Goal: Task Accomplishment & Management: Manage account settings

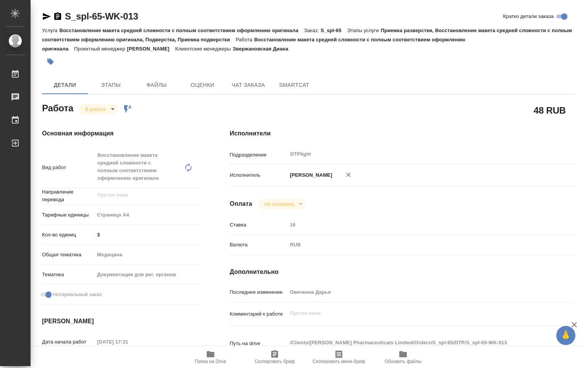
click at [113, 111] on body "🙏 .cls-1 fill:#fff; AWATERA Ovechkina Darya Работы 0 Чаты График Выйти S_spl-65…" at bounding box center [291, 184] width 583 height 368
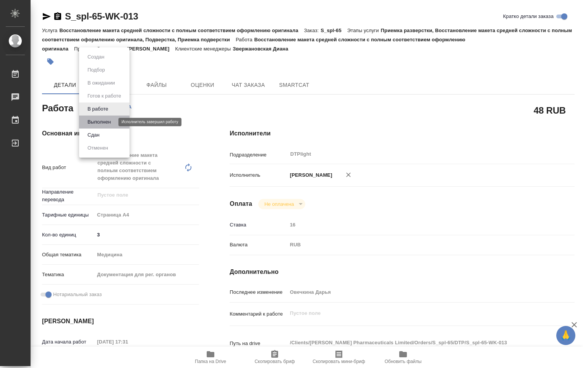
click at [109, 123] on button "Выполнен" at bounding box center [99, 122] width 28 height 8
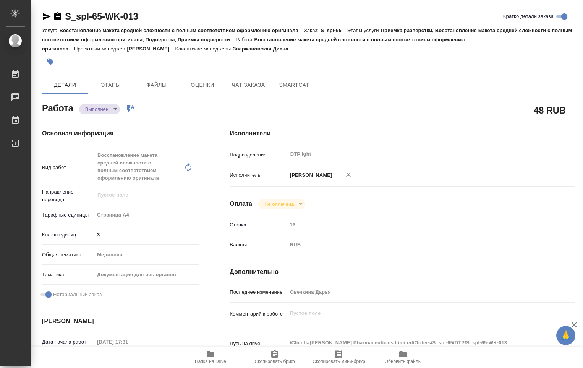
type textarea "x"
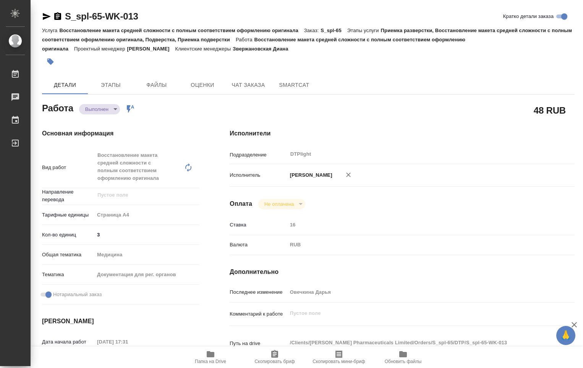
type textarea "x"
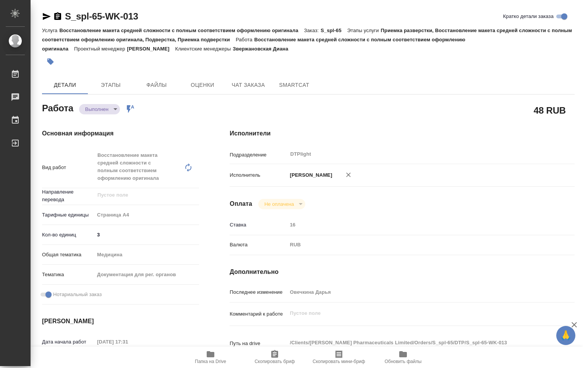
type textarea "x"
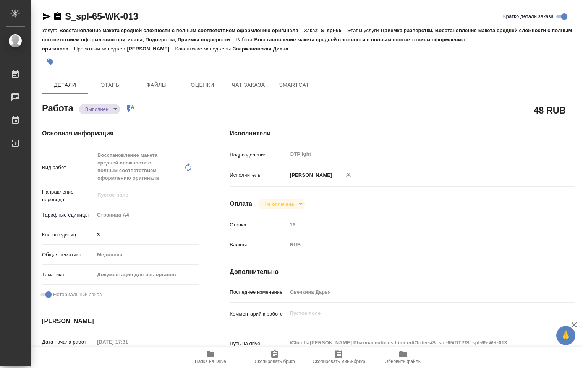
type textarea "x"
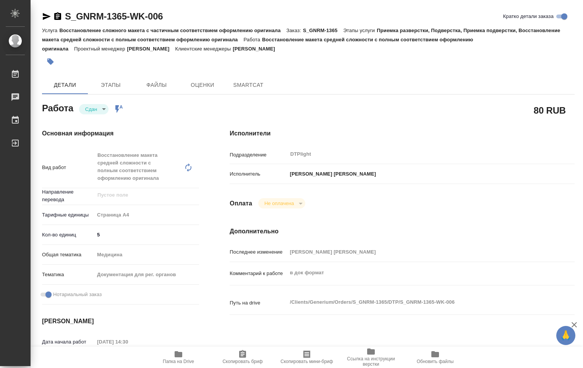
type textarea "x"
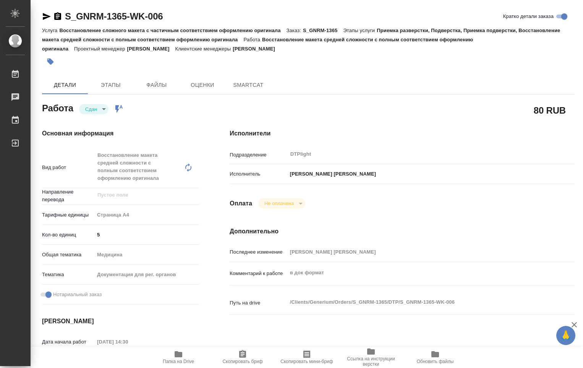
type textarea "x"
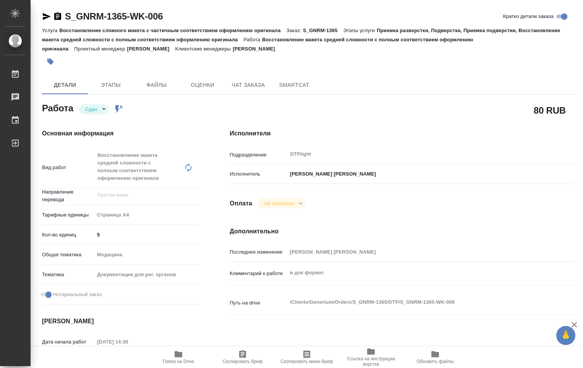
type textarea "x"
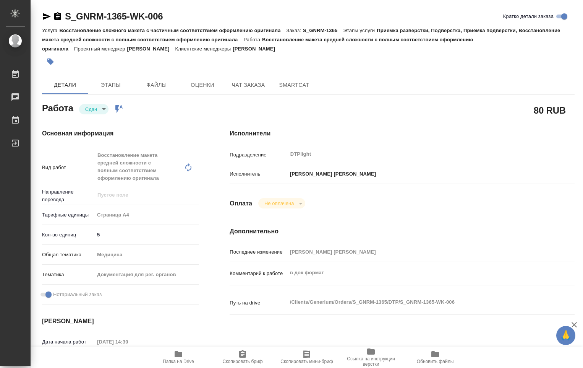
type textarea "x"
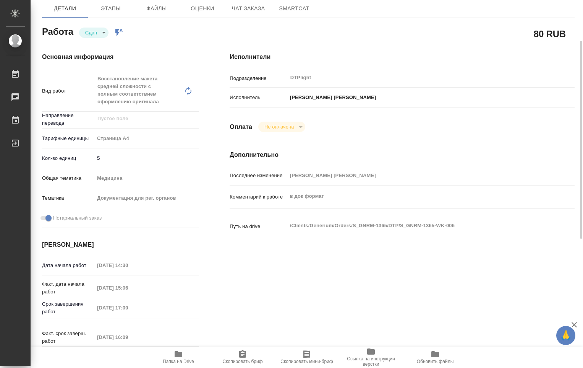
scroll to position [115, 0]
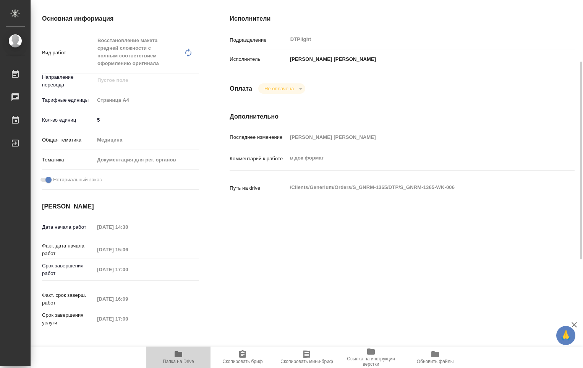
click at [186, 356] on span "Папка на Drive" at bounding box center [178, 356] width 55 height 15
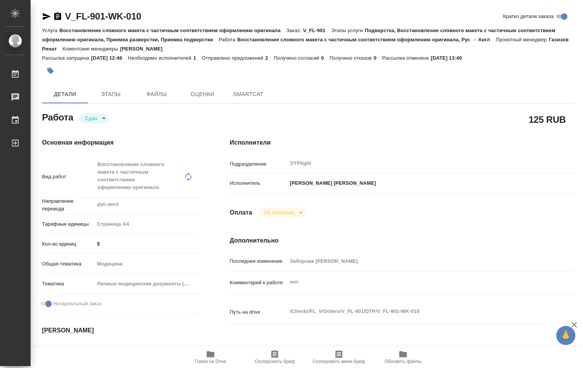
type textarea "x"
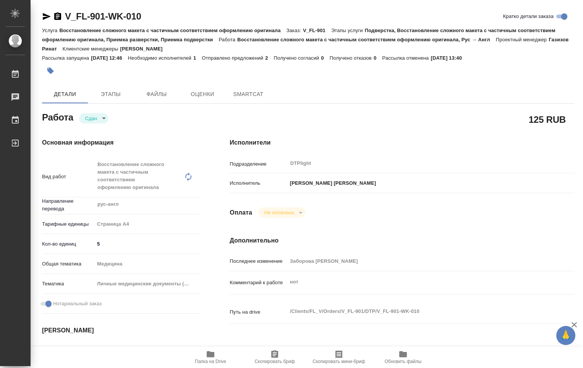
type textarea "x"
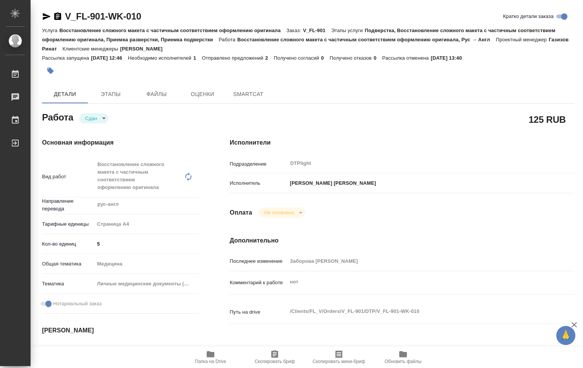
type textarea "x"
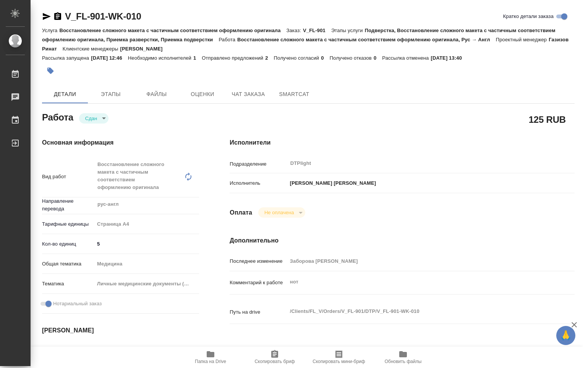
type textarea "x"
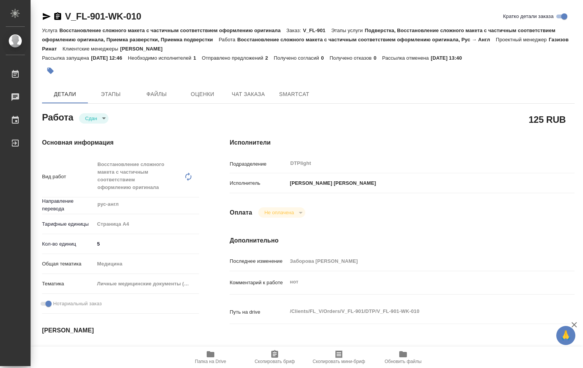
type textarea "x"
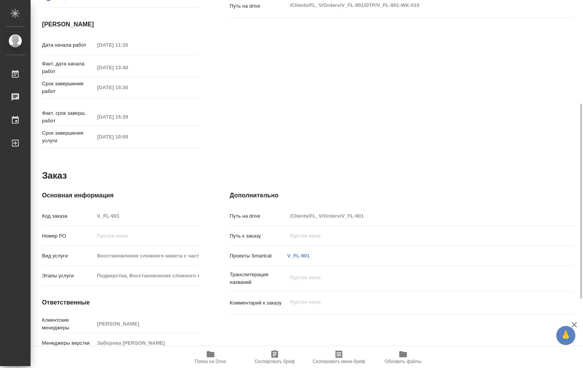
scroll to position [326, 0]
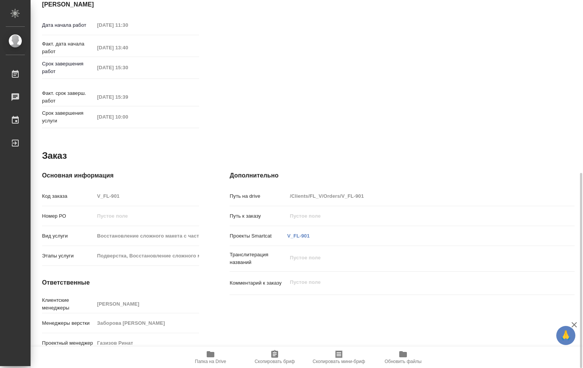
click at [212, 356] on icon "button" at bounding box center [211, 354] width 8 height 6
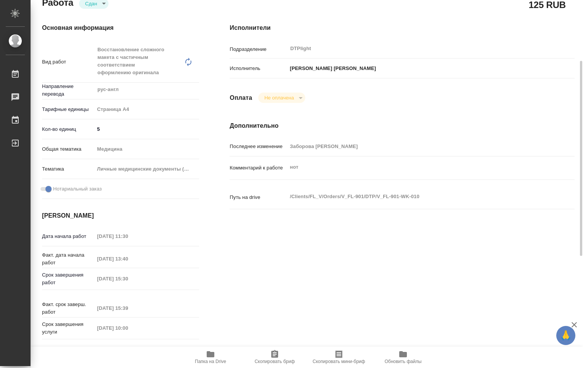
scroll to position [153, 0]
